Goal: Information Seeking & Learning: Learn about a topic

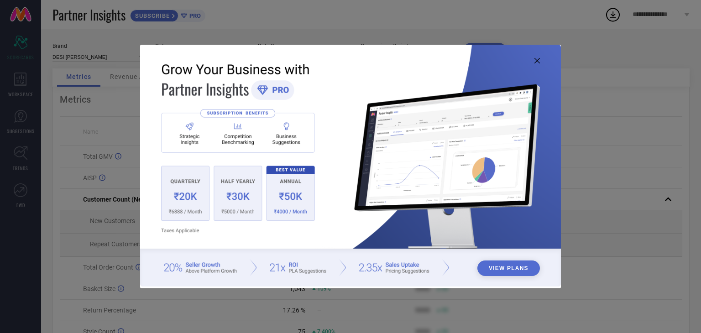
click at [537, 61] on icon at bounding box center [536, 60] width 5 height 5
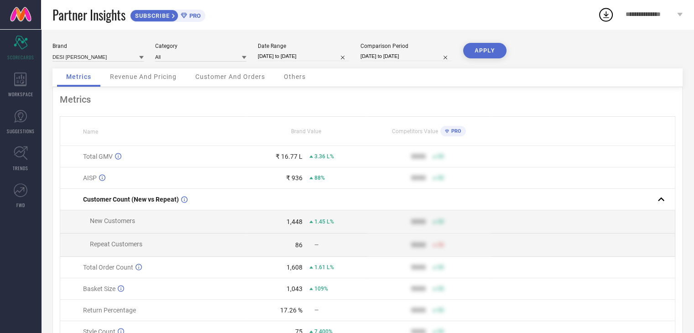
select select "2025"
select select "1"
select select "2025"
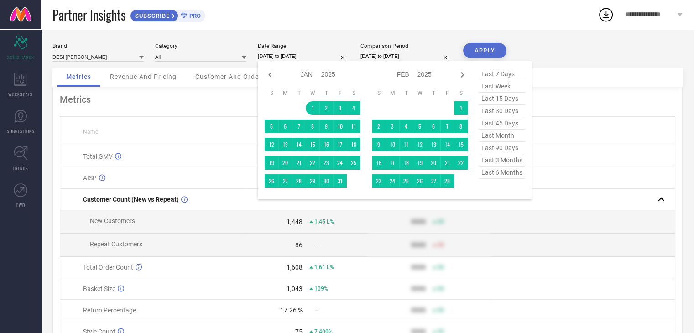
click at [281, 57] on input "[DATE] to [DATE]" at bounding box center [303, 57] width 91 height 10
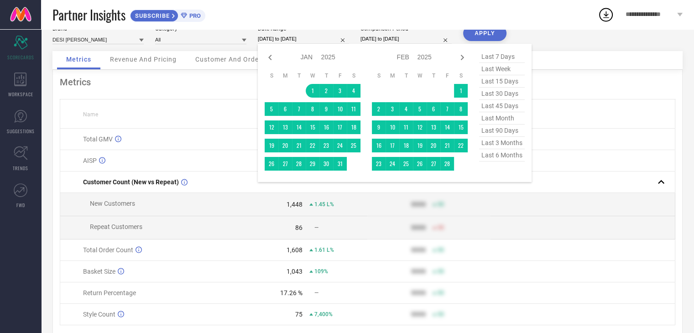
scroll to position [18, 0]
click at [493, 121] on span "last month" at bounding box center [502, 118] width 46 height 12
type input "[DATE] to [DATE]"
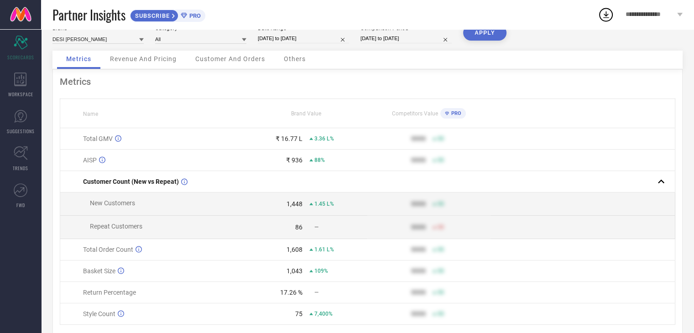
click at [489, 35] on button "APPLY" at bounding box center [484, 33] width 43 height 16
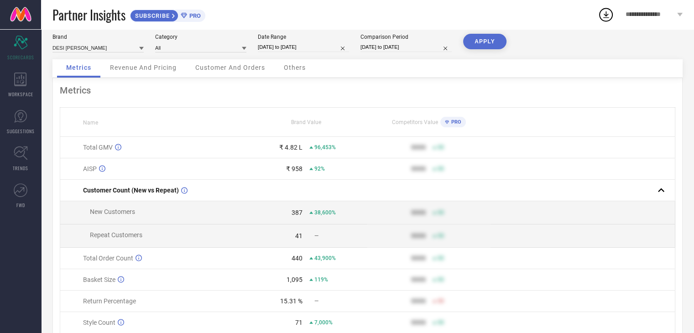
scroll to position [0, 0]
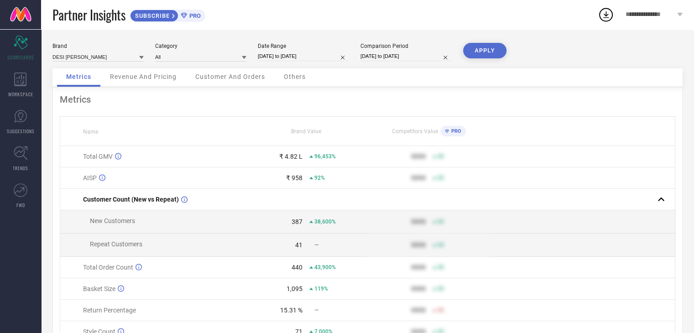
click at [212, 80] on span "Customer And Orders" at bounding box center [230, 76] width 70 height 7
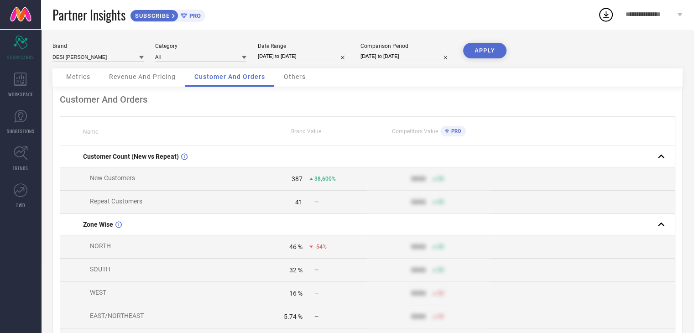
click at [292, 79] on span "Others" at bounding box center [295, 76] width 22 height 7
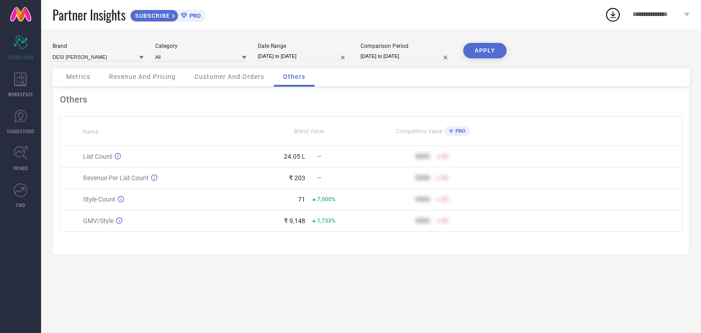
click at [302, 55] on input "[DATE] to [DATE]" at bounding box center [303, 57] width 91 height 10
select select "6"
select select "2025"
select select "7"
select select "2025"
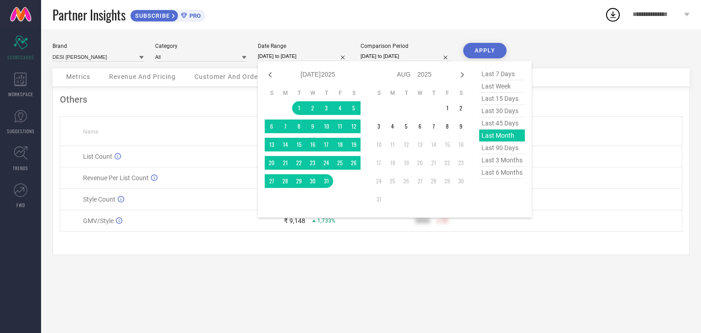
click at [506, 172] on span "last 6 months" at bounding box center [502, 173] width 46 height 12
type input "[DATE] to [DATE]"
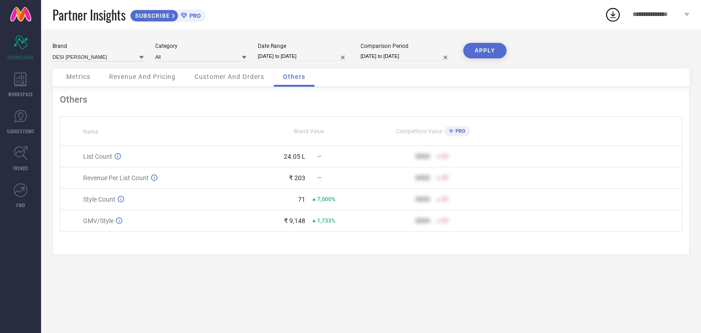
click at [489, 50] on button "APPLY" at bounding box center [484, 51] width 43 height 16
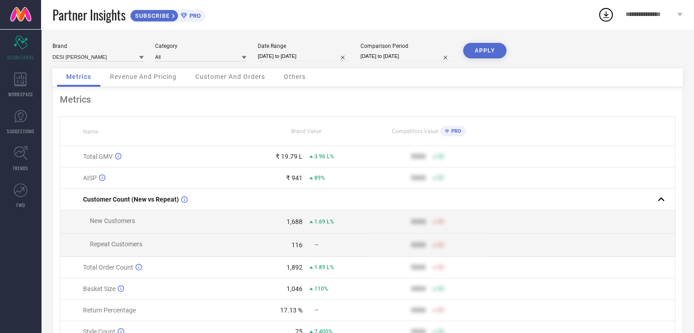
click at [291, 83] on div "Others" at bounding box center [295, 77] width 40 height 18
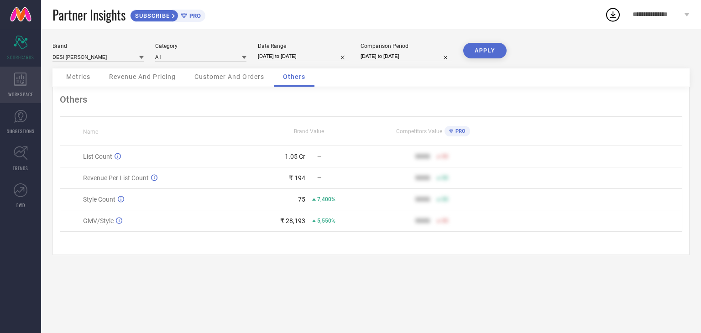
click at [37, 78] on div "WORKSPACE" at bounding box center [20, 85] width 41 height 37
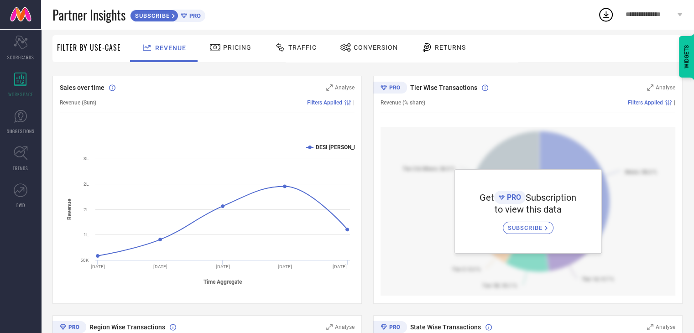
scroll to position [27, 0]
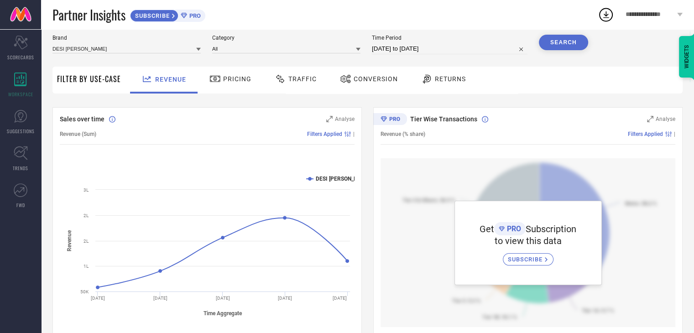
click at [239, 89] on div "Pricing" at bounding box center [230, 80] width 65 height 27
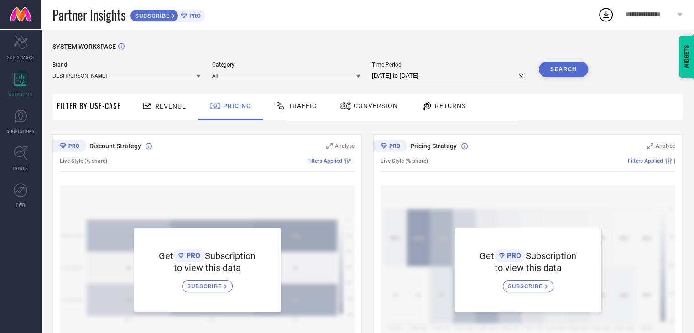
click at [297, 106] on span "Traffic" at bounding box center [302, 105] width 28 height 7
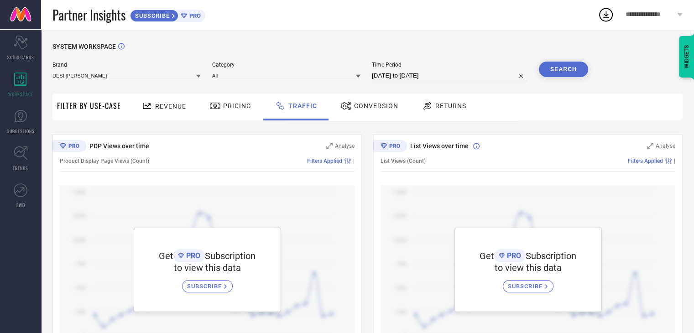
click at [362, 116] on div "Conversion" at bounding box center [369, 107] width 81 height 27
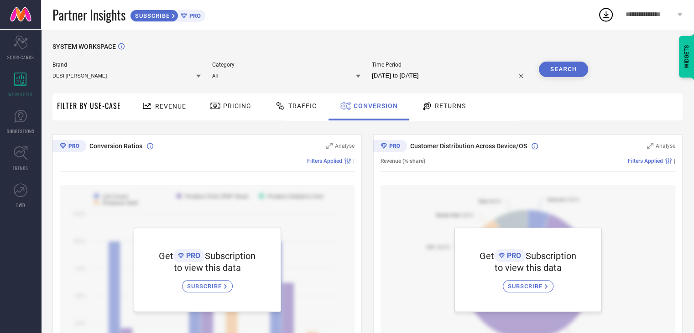
click at [436, 107] on span "Returns" at bounding box center [450, 105] width 31 height 7
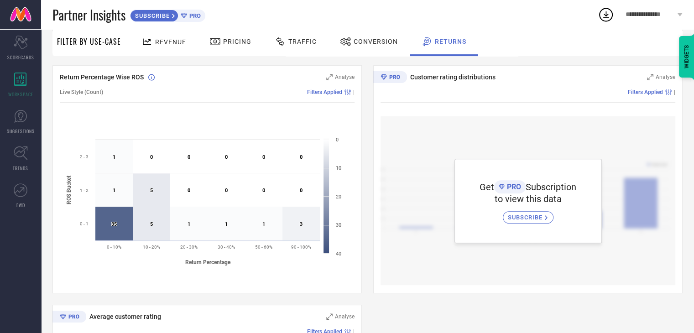
scroll to position [304, 0]
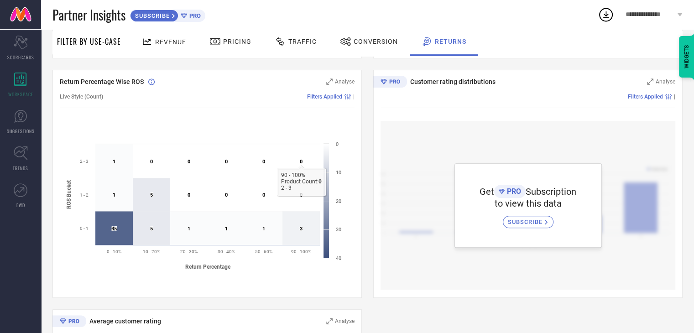
click at [370, 197] on div "Return Analysis Analyse Return Revenue (% share) Filters Applied | Get PRO Subs…" at bounding box center [367, 183] width 630 height 707
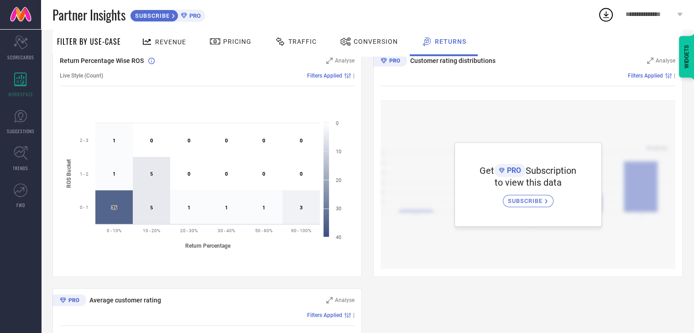
scroll to position [325, 0]
click at [113, 209] on text "35 ​ 35" at bounding box center [113, 207] width 5 height 6
click at [296, 207] on icon at bounding box center [300, 207] width 37 height 34
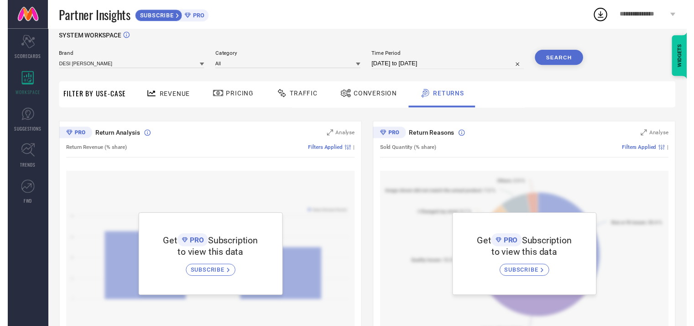
scroll to position [0, 0]
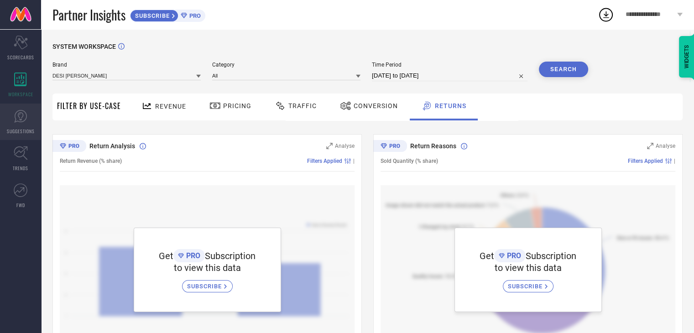
click at [26, 122] on icon at bounding box center [21, 117] width 14 height 14
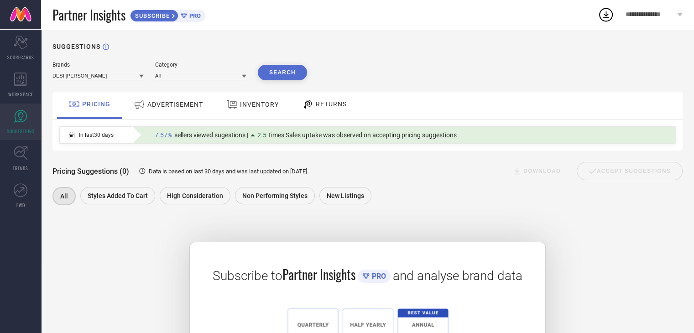
click at [166, 109] on div "ADVERTISEMENT" at bounding box center [168, 104] width 74 height 16
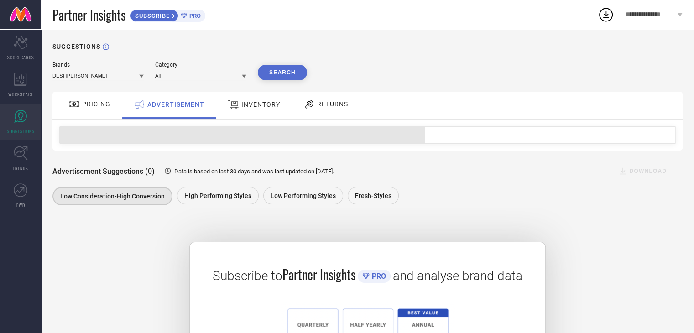
click at [245, 108] on span "INVENTORY" at bounding box center [260, 104] width 39 height 7
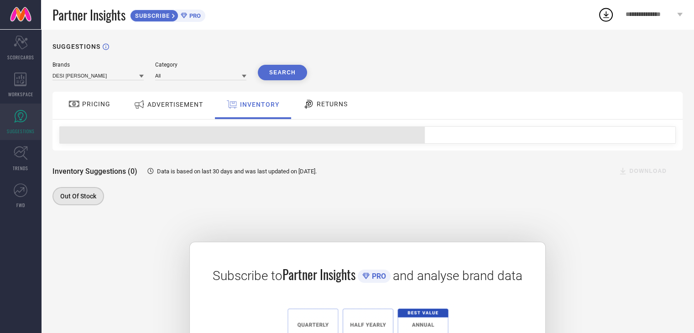
click at [310, 108] on icon at bounding box center [308, 104] width 11 height 11
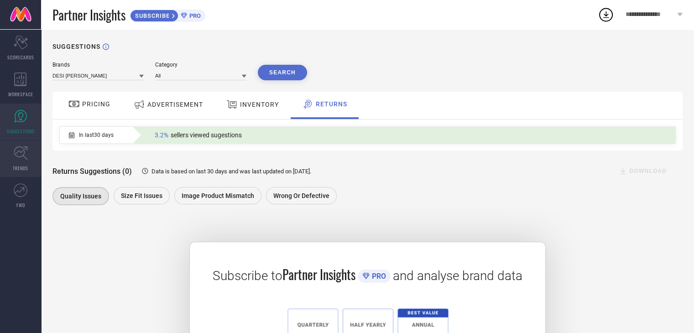
click at [27, 160] on link "TRENDS" at bounding box center [20, 159] width 41 height 37
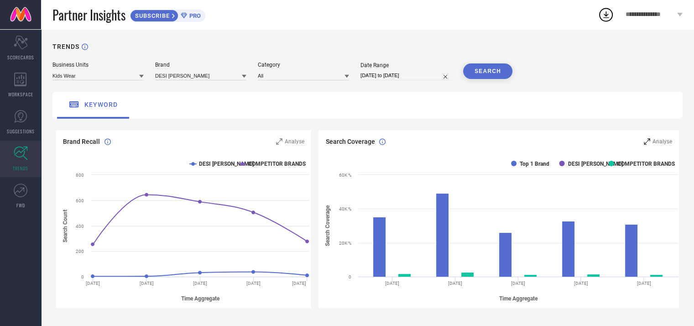
click at [650, 141] on icon at bounding box center [647, 141] width 6 height 6
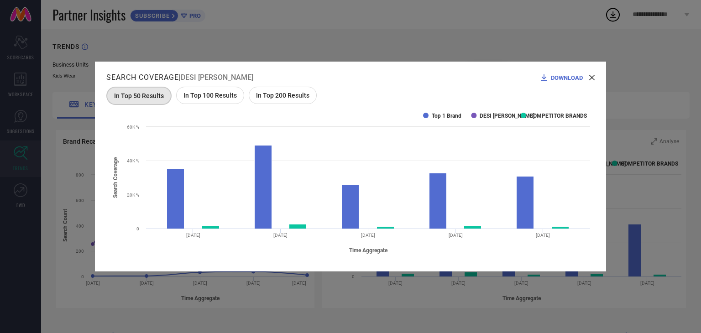
click at [590, 77] on icon at bounding box center [591, 77] width 5 height 5
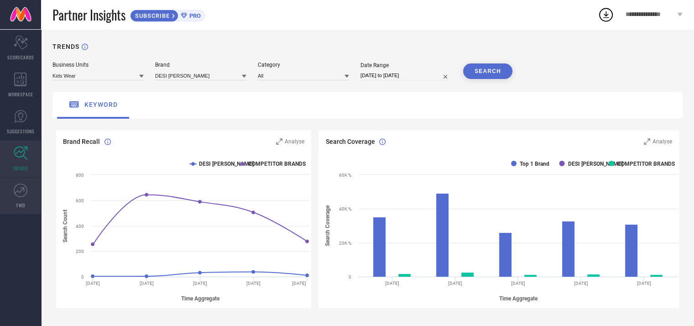
click at [21, 191] on icon at bounding box center [21, 190] width 14 height 14
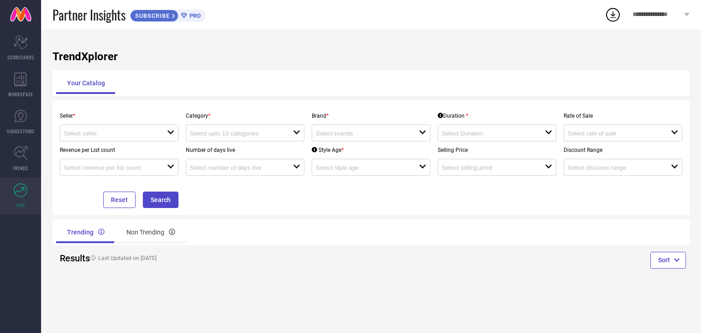
click at [197, 11] on div "SUBSCRIBE PRO" at bounding box center [167, 16] width 75 height 12
